Goal: Task Accomplishment & Management: Manage account settings

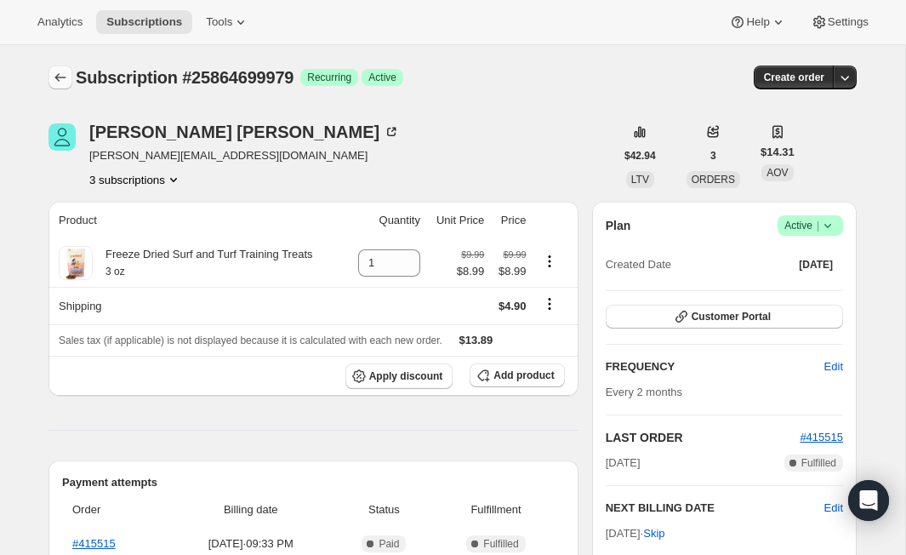
click at [67, 69] on icon "Subscriptions" at bounding box center [60, 77] width 17 height 17
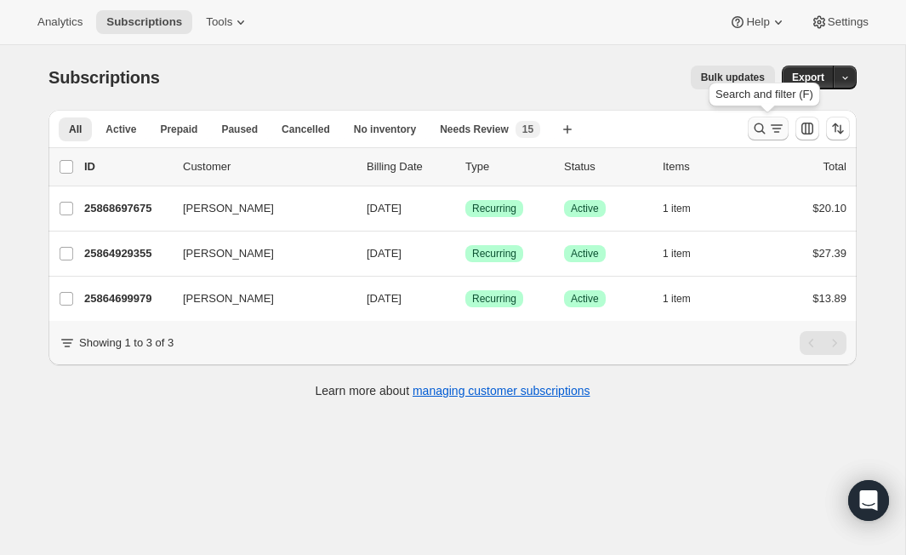
click at [768, 130] on icon "Search and filter results" at bounding box center [776, 128] width 17 height 17
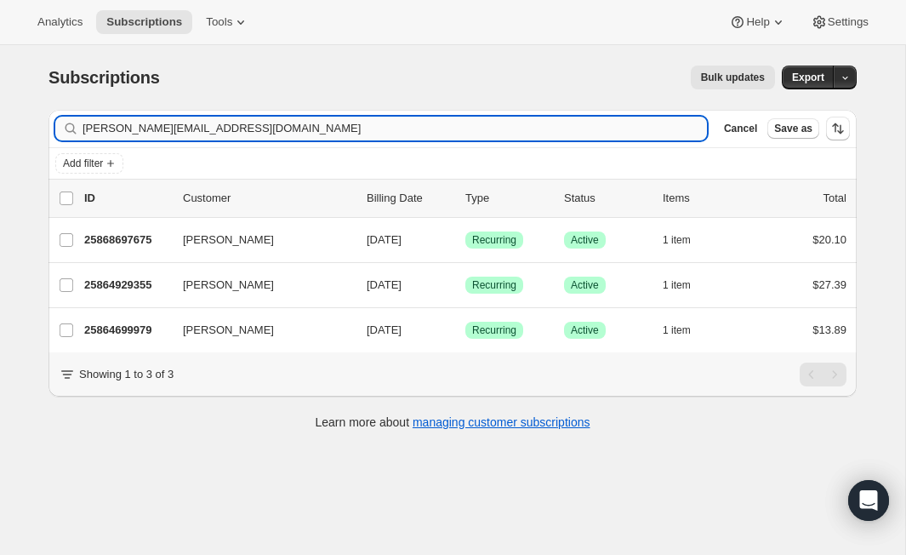
click at [237, 121] on input "[PERSON_NAME][EMAIL_ADDRESS][DOMAIN_NAME]" at bounding box center [394, 129] width 624 height 24
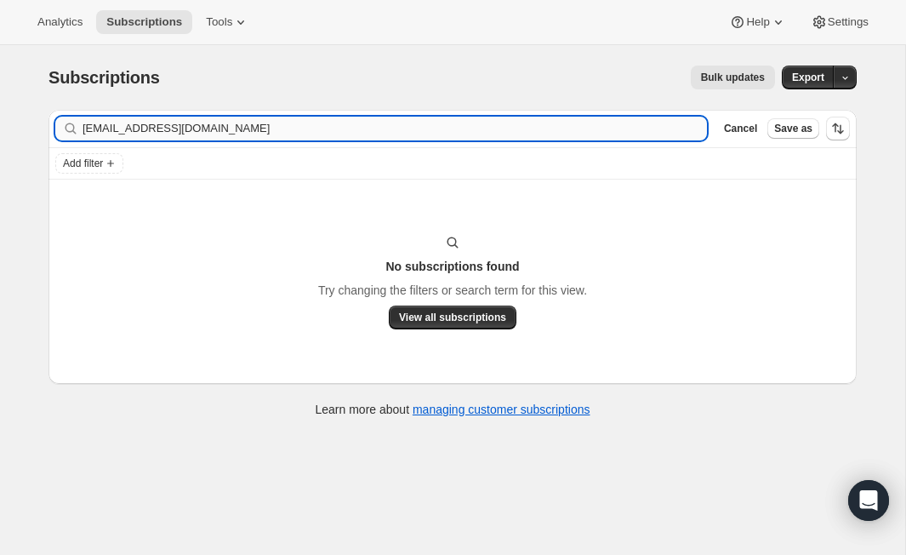
click at [183, 129] on input "[EMAIL_ADDRESS][DOMAIN_NAME]" at bounding box center [394, 129] width 624 height 24
click at [127, 129] on input "[EMAIL_ADDRESS][DOMAIN_NAME]" at bounding box center [379, 129] width 594 height 24
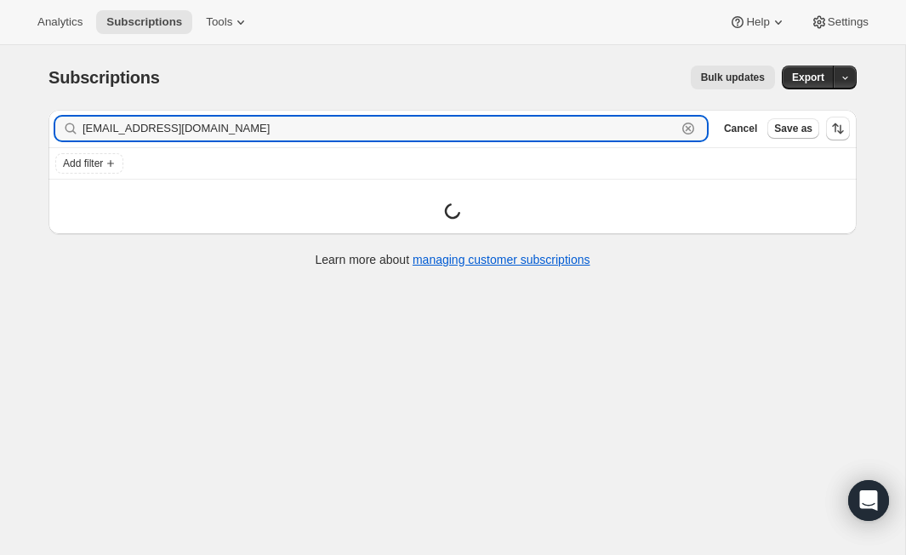
type input "[EMAIL_ADDRESS][DOMAIN_NAME]"
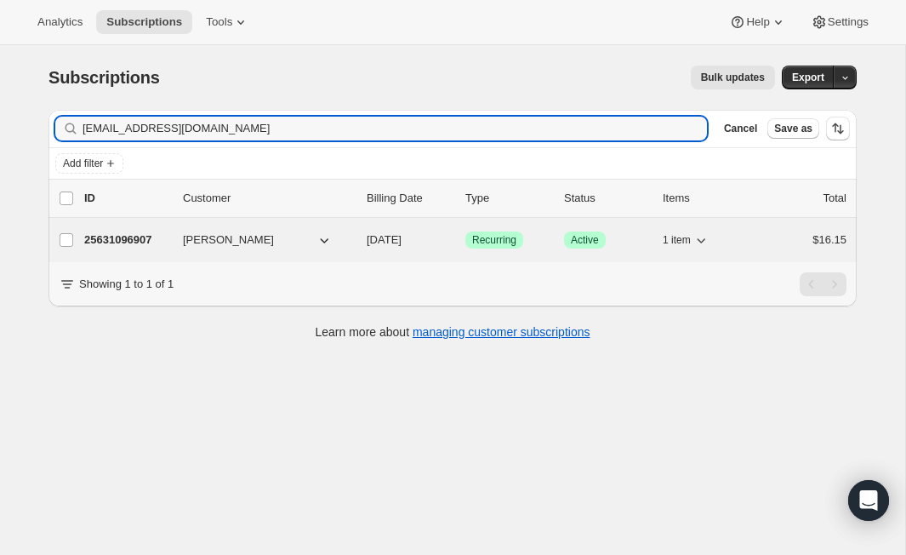
click at [144, 238] on p "25631096907" at bounding box center [126, 239] width 85 height 17
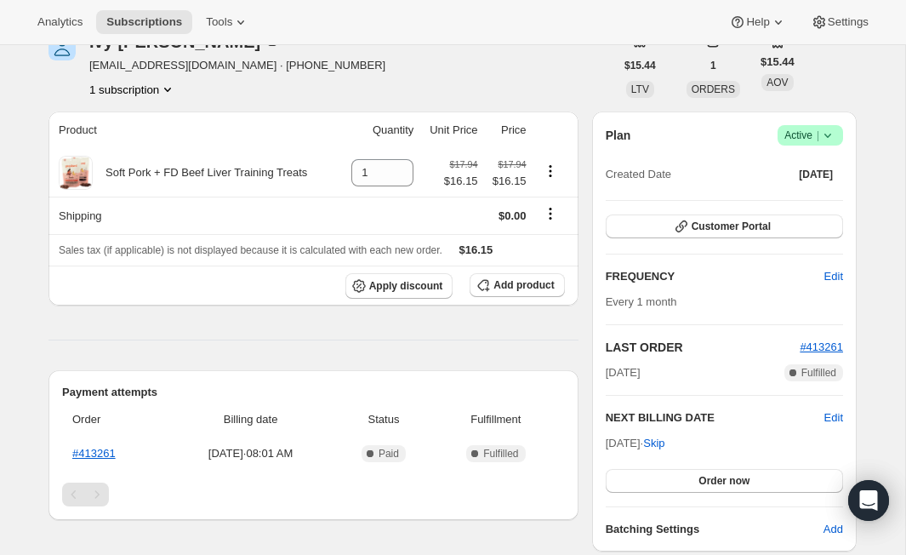
scroll to position [80, 0]
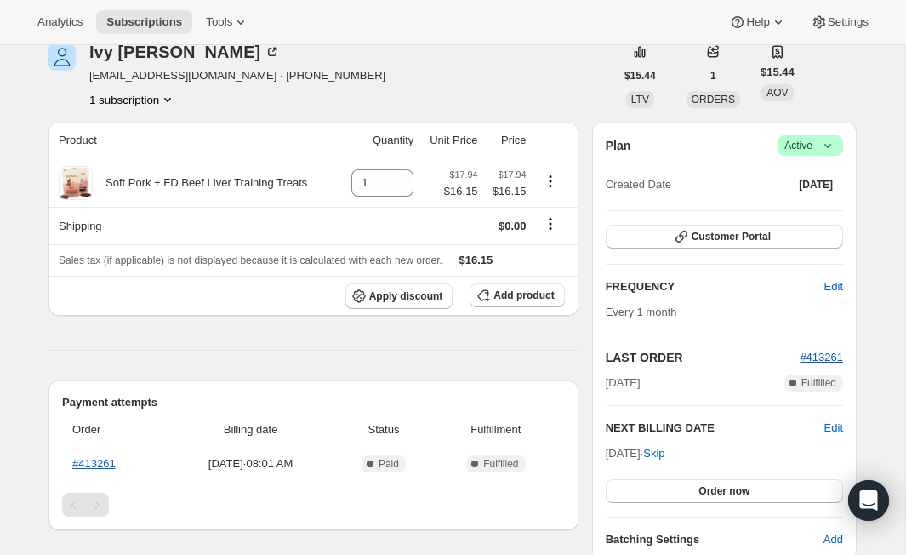
click at [835, 151] on icon at bounding box center [827, 145] width 17 height 17
click at [818, 212] on span "Cancel subscription" at bounding box center [804, 208] width 96 height 13
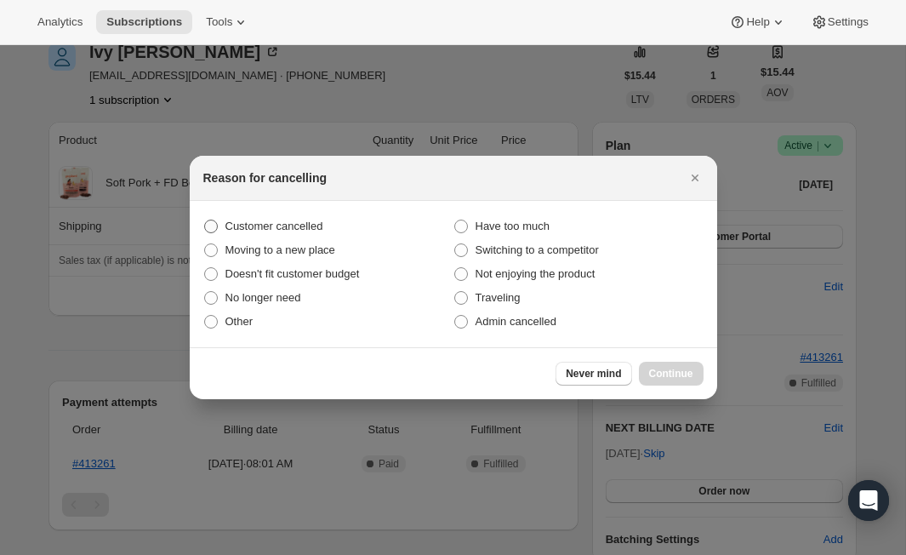
click at [246, 220] on span "Customer cancelled" at bounding box center [274, 225] width 98 height 13
click at [205, 220] on input "Customer cancelled" at bounding box center [204, 219] width 1 height 1
radio input "true"
click at [681, 382] on button "Continue" at bounding box center [671, 373] width 65 height 24
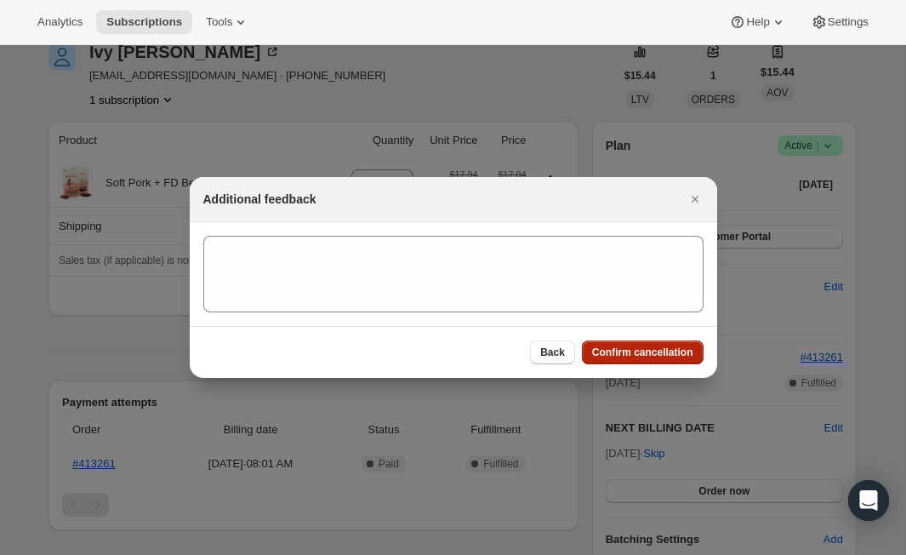
click at [640, 346] on span "Confirm cancellation" at bounding box center [642, 352] width 101 height 14
